Goal: Check status: Check status

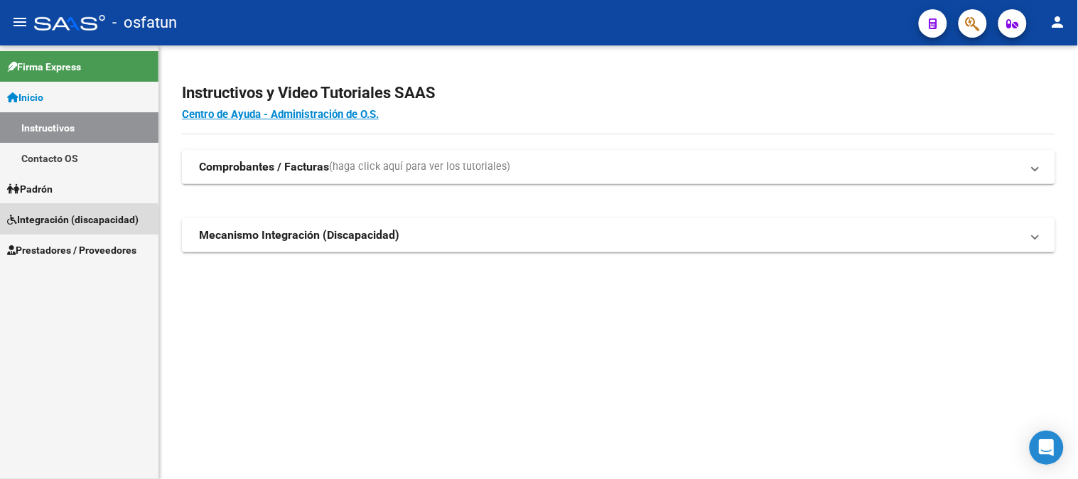
click at [32, 220] on span "Integración (discapacidad)" at bounding box center [73, 220] width 132 height 16
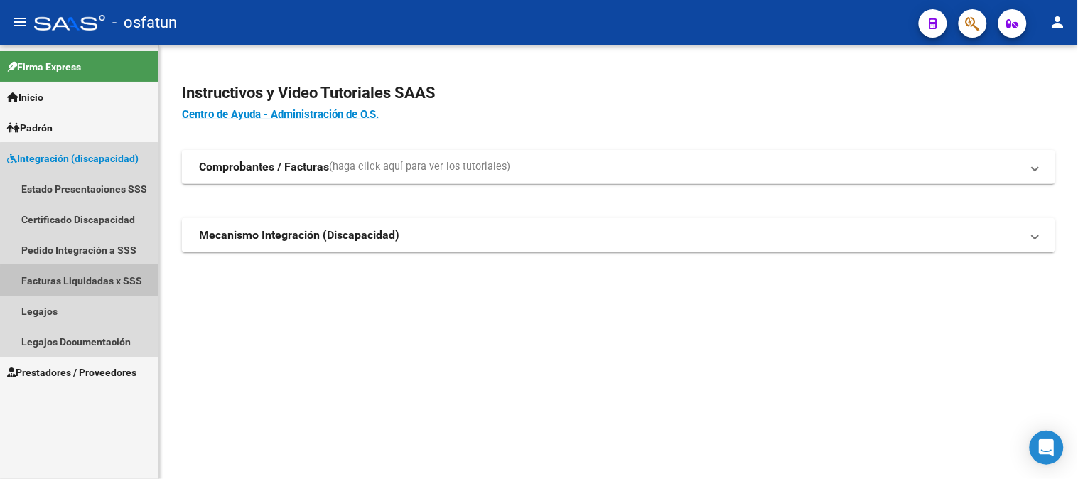
click at [79, 282] on link "Facturas Liquidadas x SSS" at bounding box center [79, 280] width 159 height 31
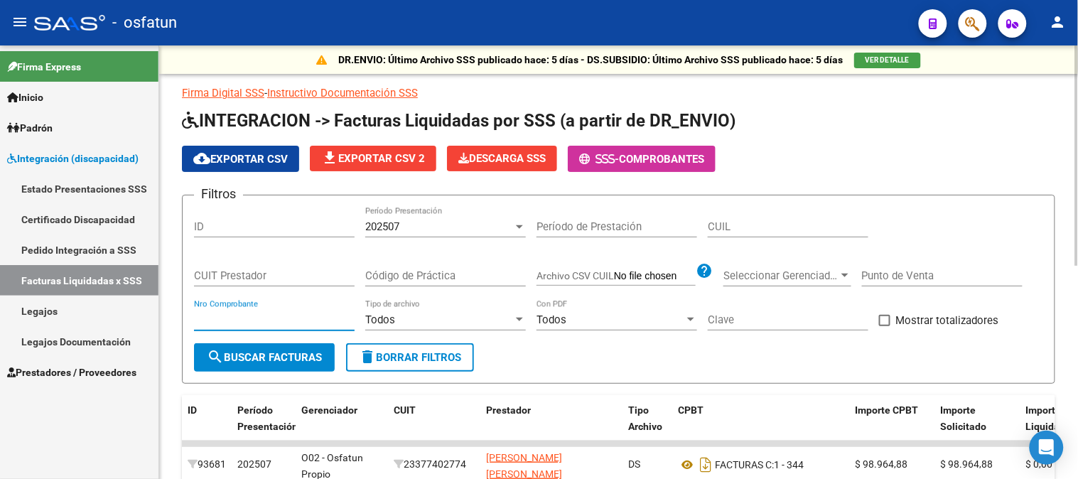
click at [235, 322] on input "Nro Comprobante" at bounding box center [274, 320] width 161 height 13
click at [233, 279] on input "CUIT Prestador" at bounding box center [274, 275] width 161 height 13
type input "30-71577802-1"
click at [279, 371] on form "Filtros ID 202507 Período Presentación Período de Prestación CUIL 30-71577802-1…" at bounding box center [619, 289] width 874 height 189
click at [279, 354] on span "search Buscar Facturas" at bounding box center [264, 357] width 115 height 13
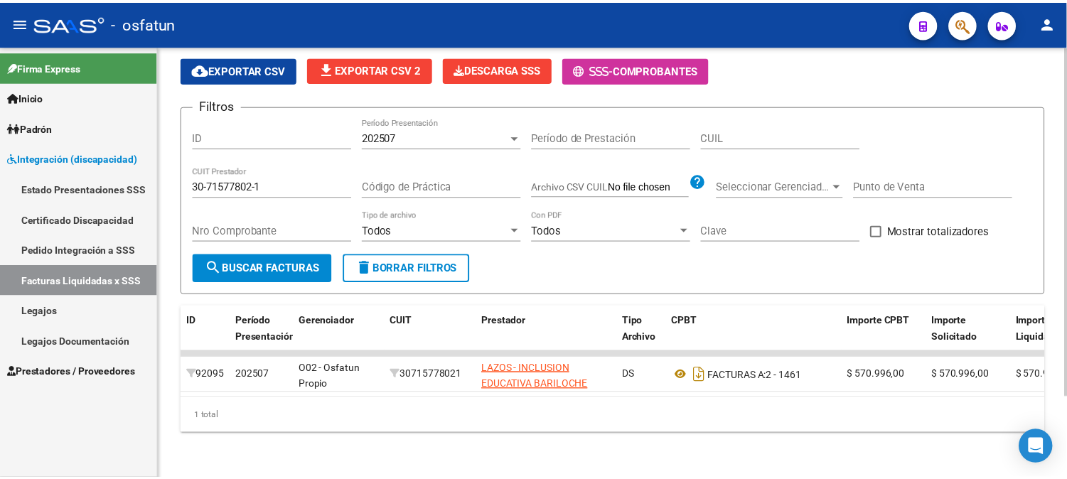
scroll to position [100, 0]
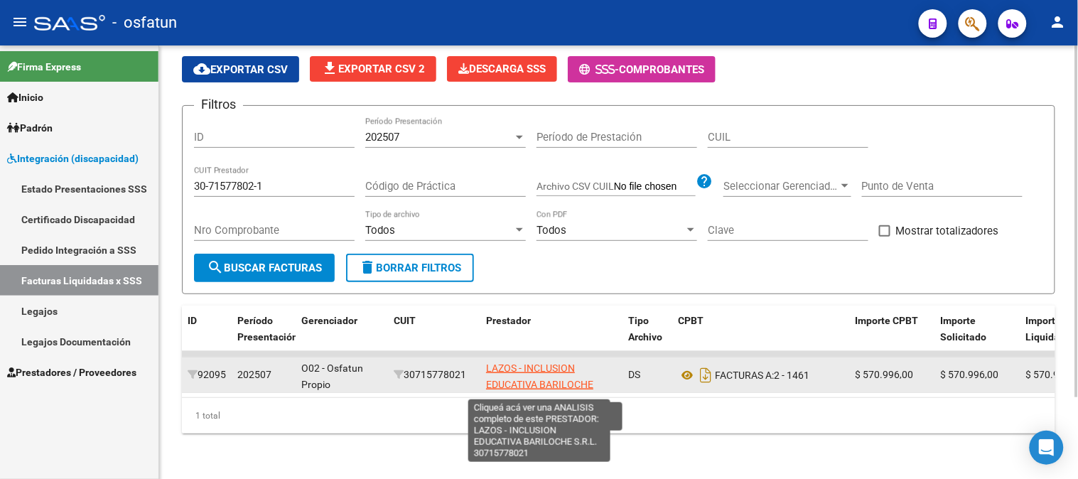
click at [540, 368] on span "LAZOS - INCLUSION EDUCATIVA BARILOCHE S.R.L." at bounding box center [539, 385] width 107 height 44
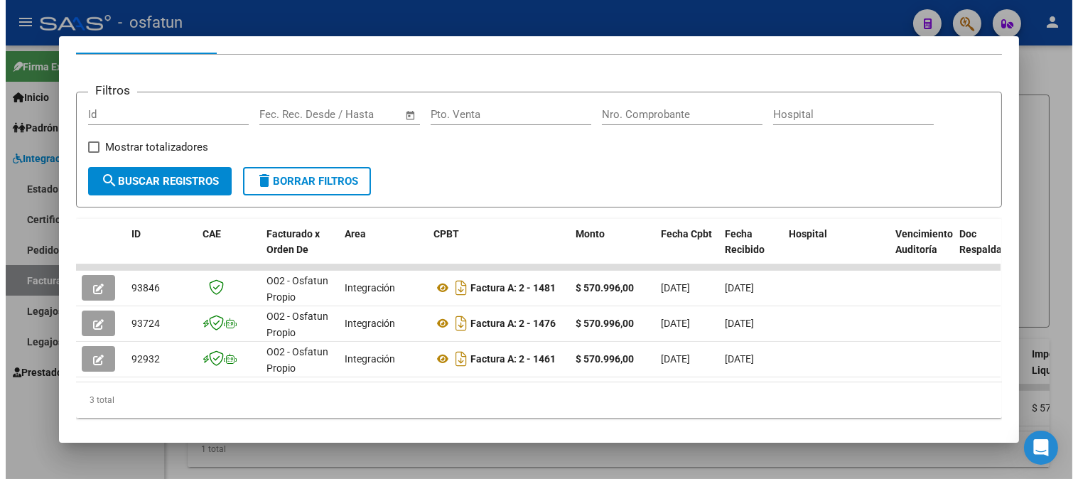
scroll to position [202, 0]
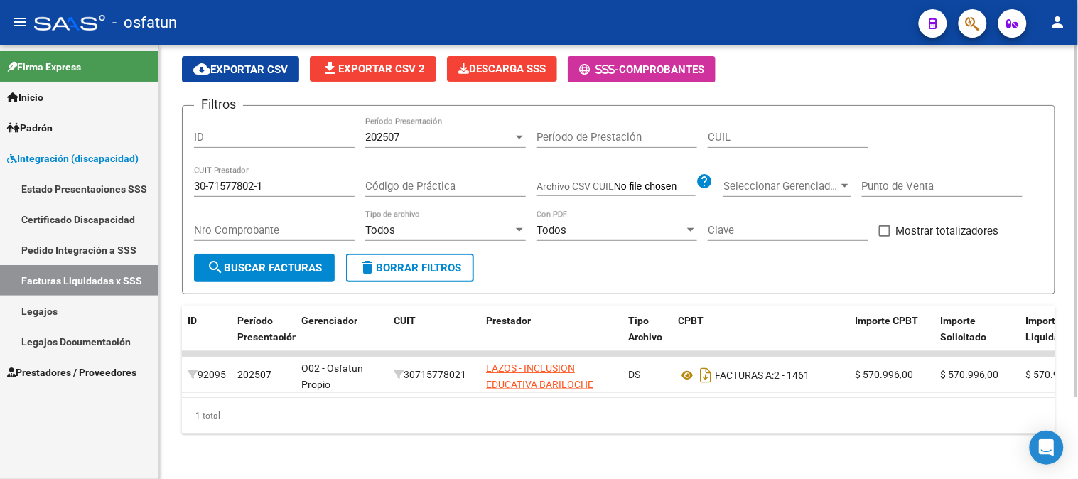
drag, startPoint x: 474, startPoint y: 402, endPoint x: 501, endPoint y: 405, distance: 27.2
click at [501, 405] on div "1 total" at bounding box center [619, 416] width 874 height 36
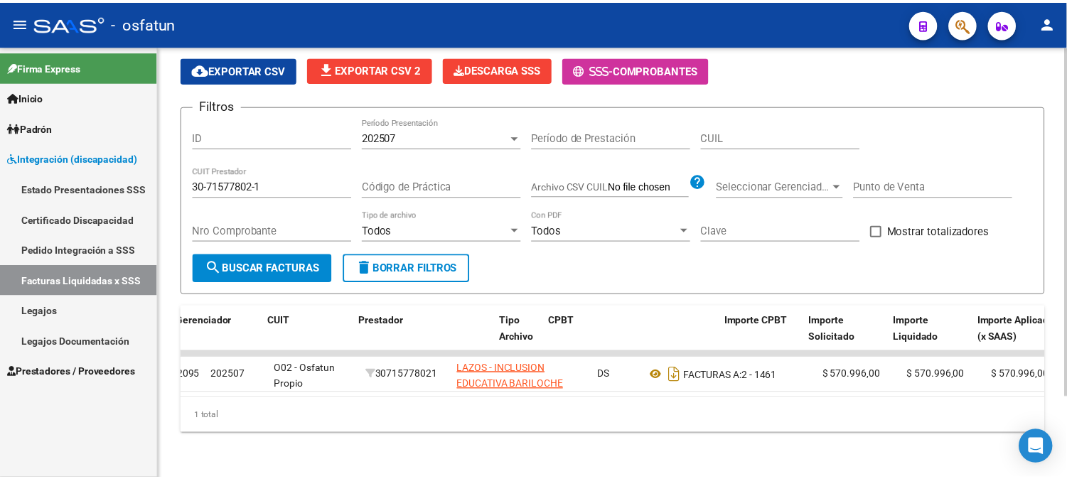
scroll to position [0, 0]
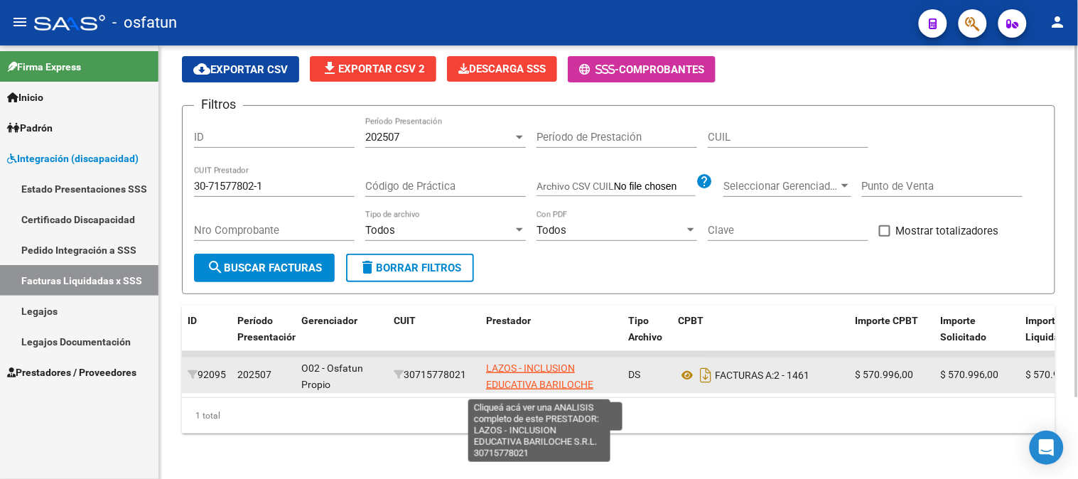
click at [520, 363] on span "LAZOS - INCLUSION EDUCATIVA BARILOCHE S.R.L." at bounding box center [539, 385] width 107 height 44
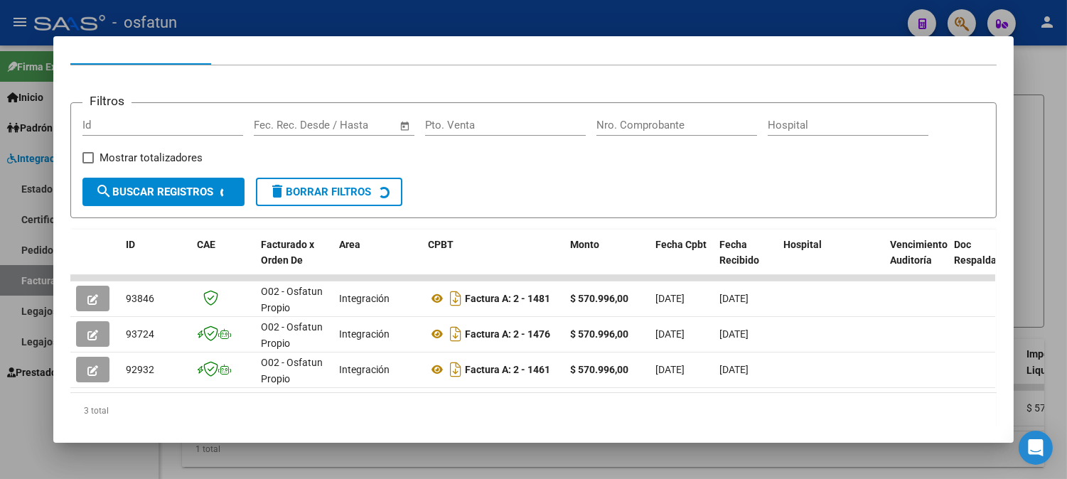
scroll to position [202, 0]
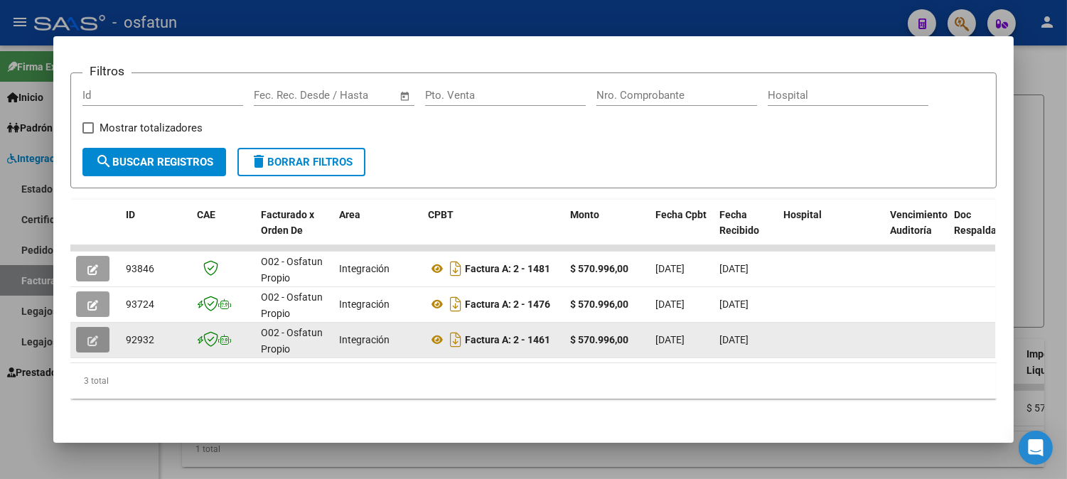
click at [87, 336] on icon "button" at bounding box center [92, 341] width 11 height 11
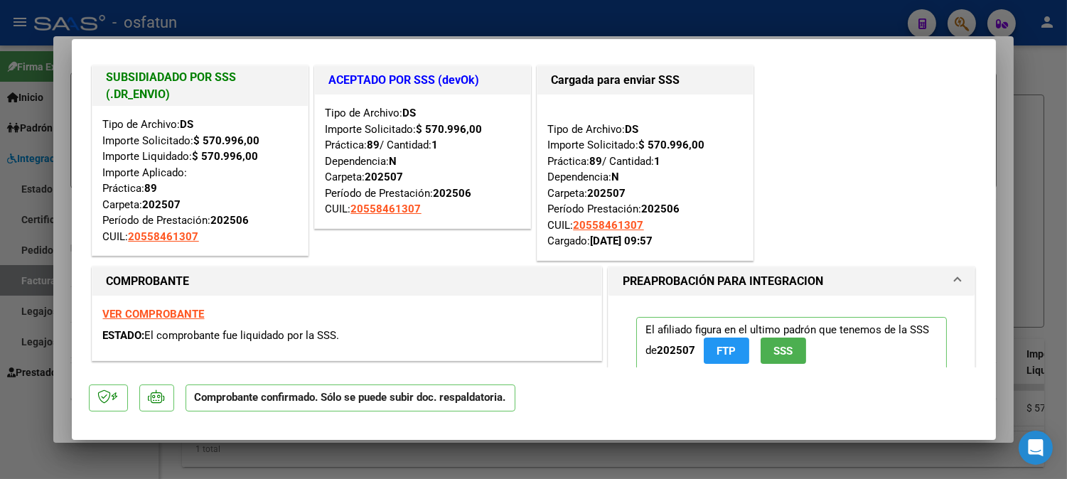
scroll to position [0, 0]
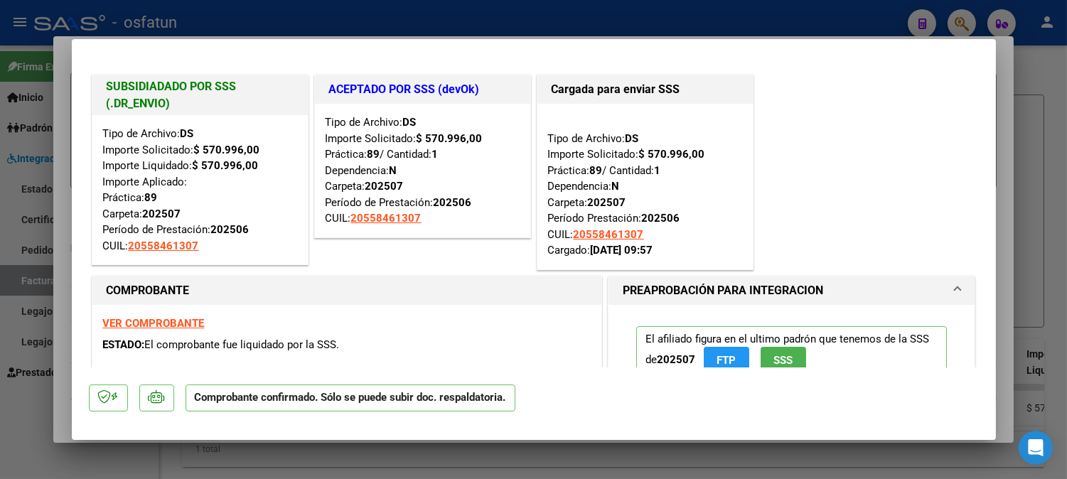
click at [168, 322] on strong "VER COMPROBANTE" at bounding box center [154, 323] width 102 height 13
type input "$ 0,00"
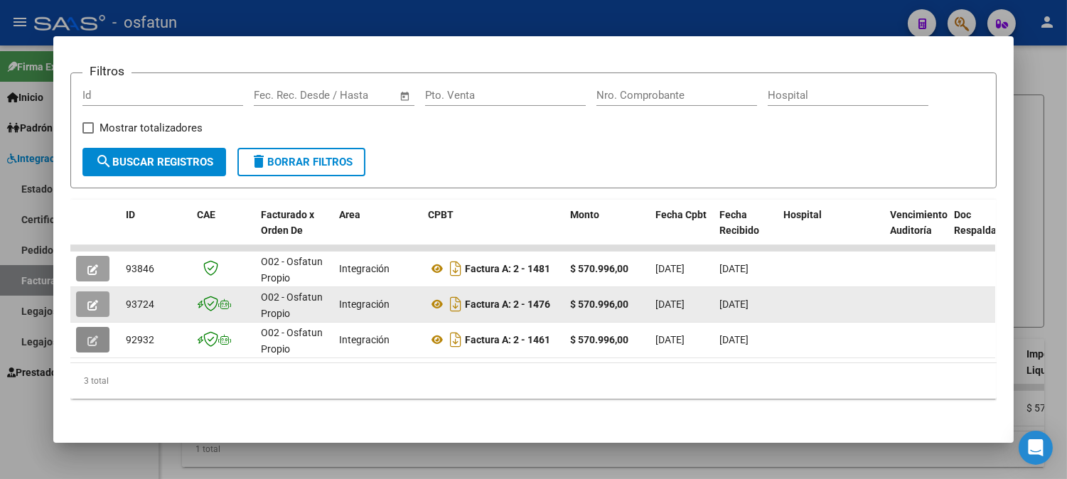
click at [91, 300] on icon "button" at bounding box center [92, 305] width 11 height 11
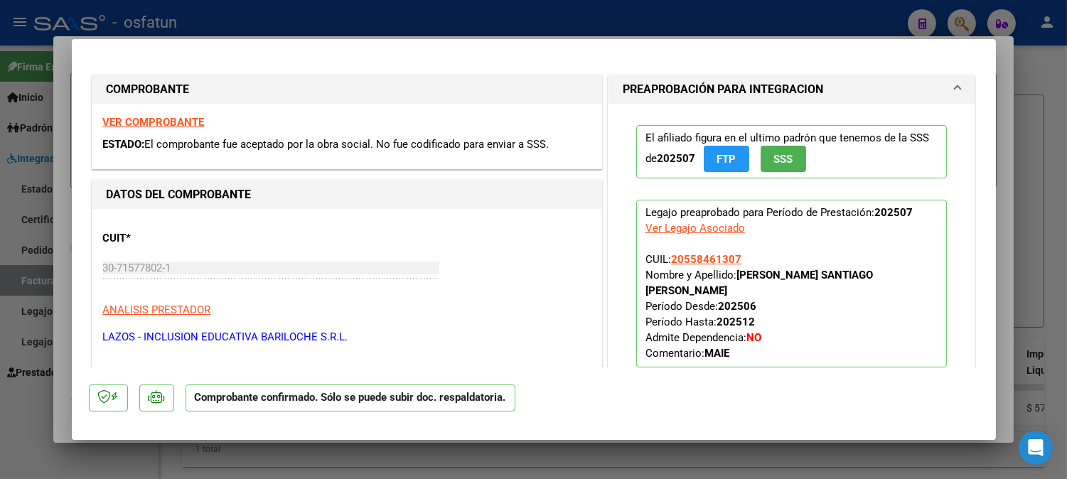
type input "$ 0,00"
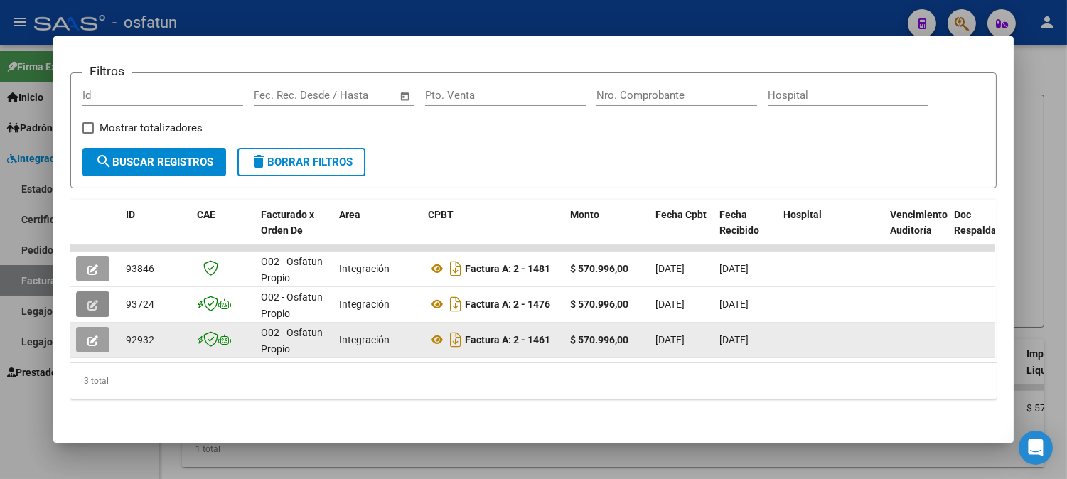
click at [91, 336] on icon "button" at bounding box center [92, 341] width 11 height 11
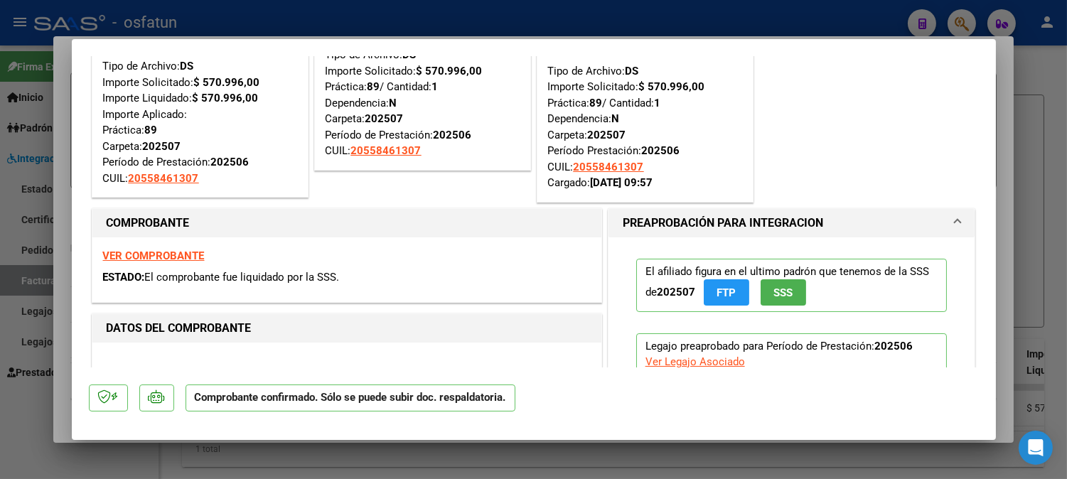
scroll to position [158, 0]
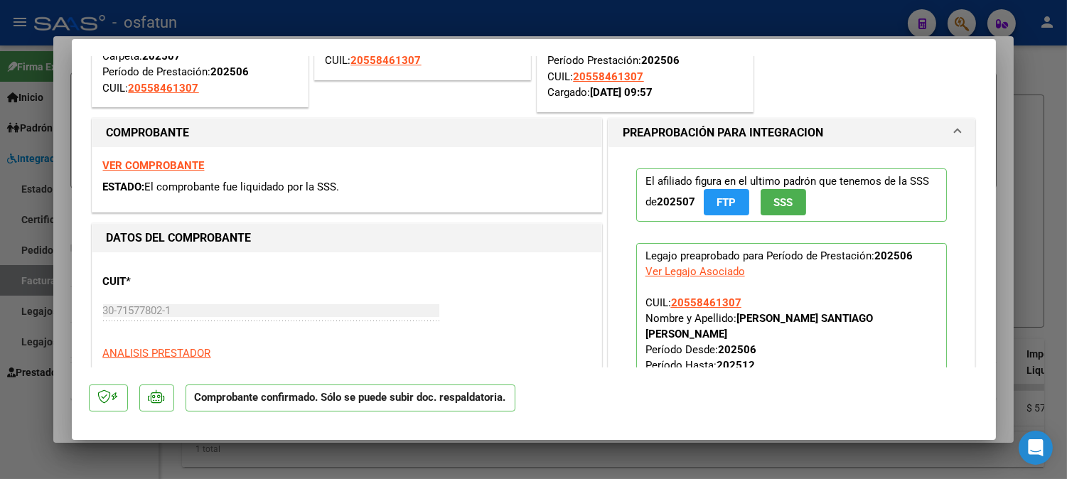
click at [137, 167] on strong "VER COMPROBANTE" at bounding box center [154, 165] width 102 height 13
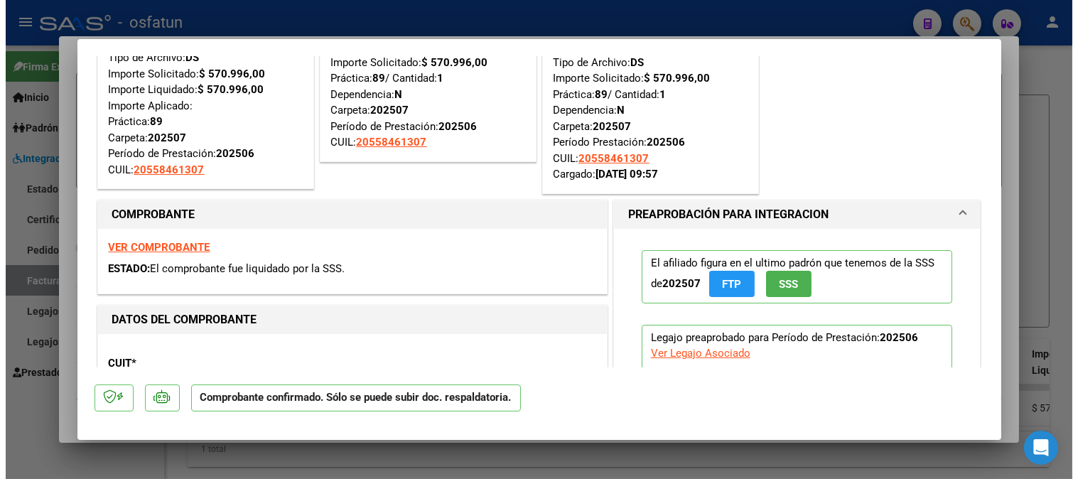
scroll to position [0, 0]
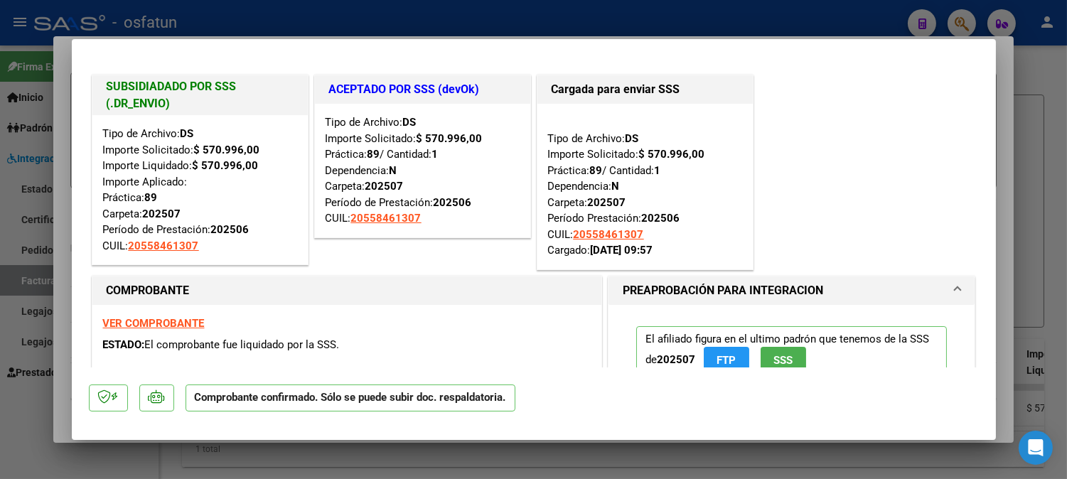
type input "$ 0,00"
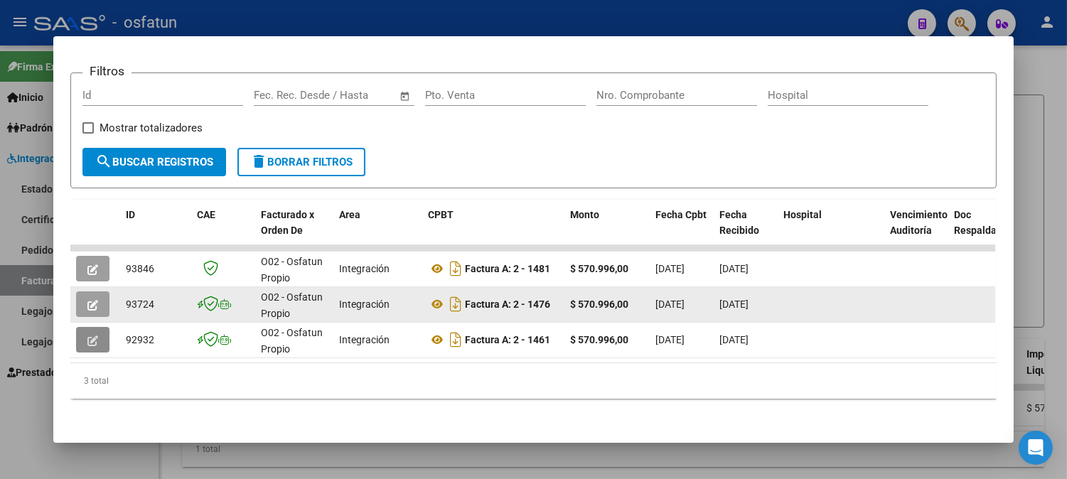
click at [79, 291] on button "button" at bounding box center [92, 304] width 33 height 26
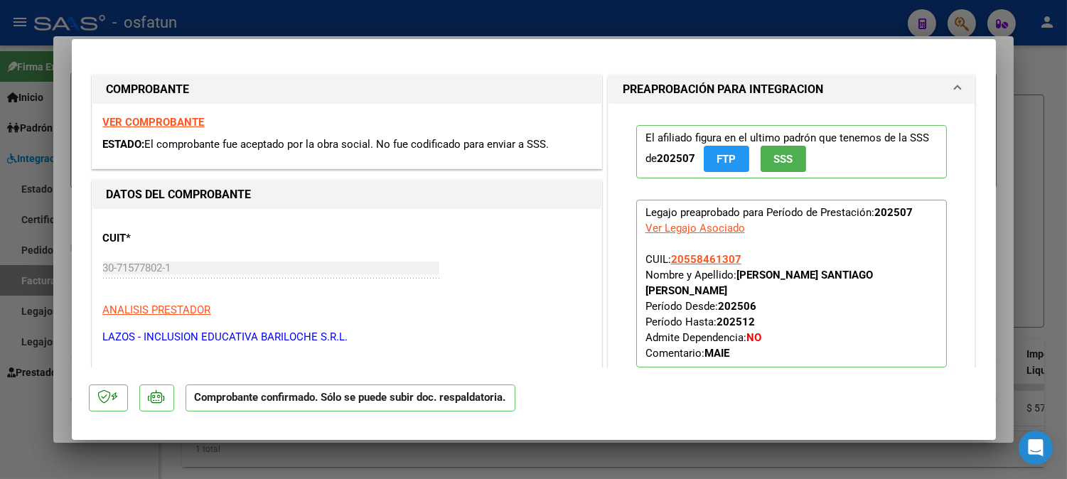
type input "$ 0,00"
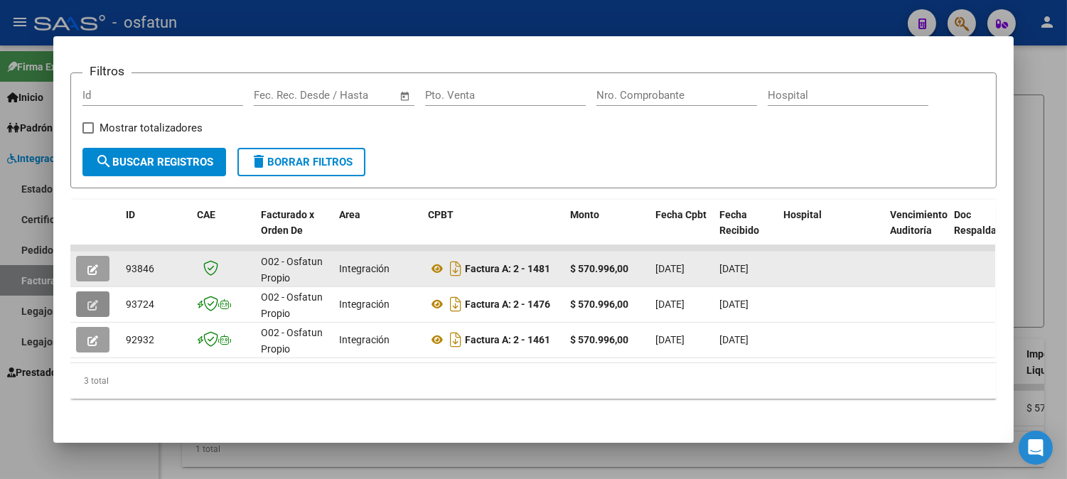
click at [93, 259] on button "button" at bounding box center [92, 269] width 33 height 26
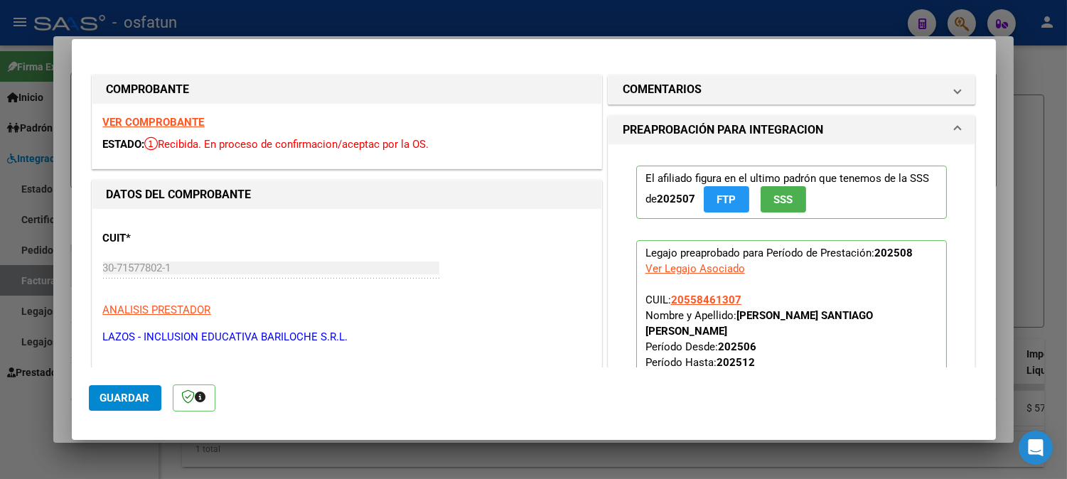
type input "$ 0,00"
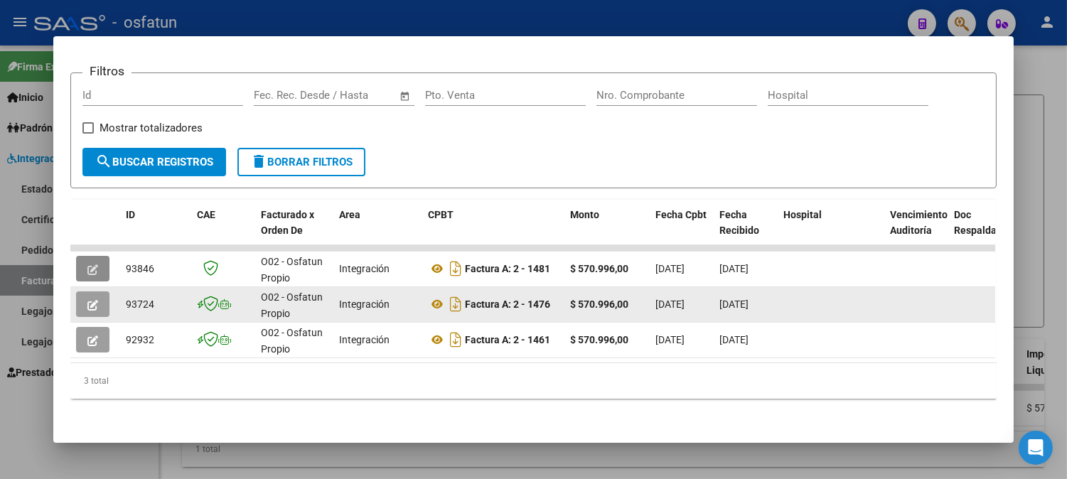
click at [91, 300] on icon "button" at bounding box center [92, 305] width 11 height 11
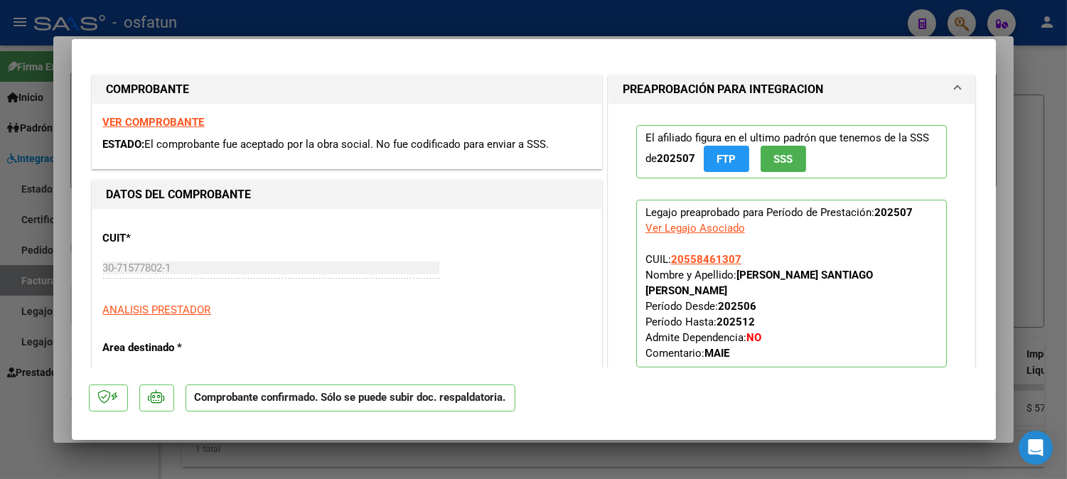
type input "$ 0,00"
